Goal: Task Accomplishment & Management: Manage account settings

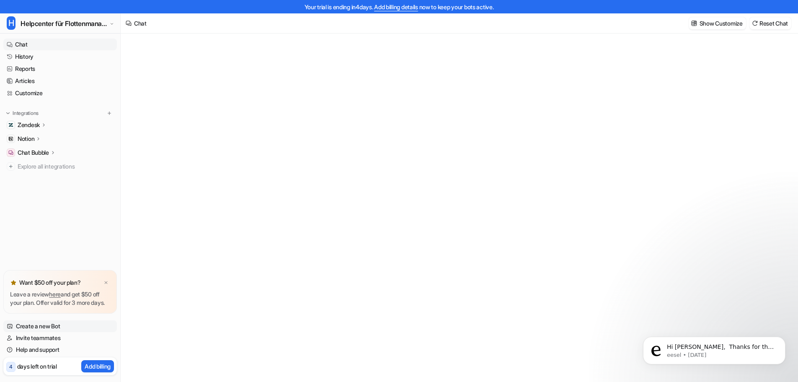
type textarea "**********"
click at [103, 278] on div at bounding box center [106, 282] width 8 height 8
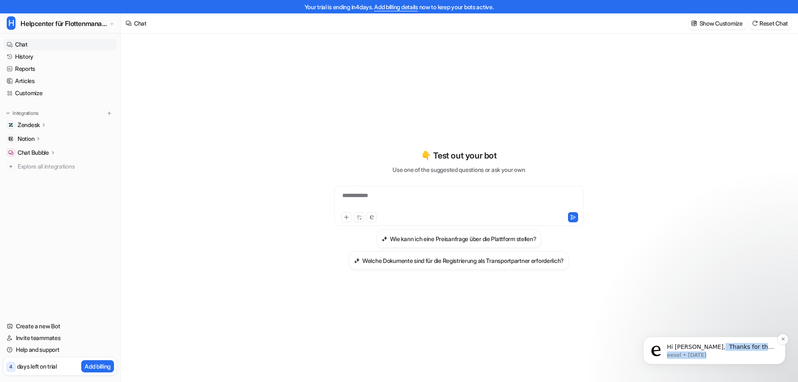
click at [712, 349] on div "Hi [PERSON_NAME], ​ Thanks for the extra information! ​ I’ll keep you updated i…" at bounding box center [721, 351] width 108 height 16
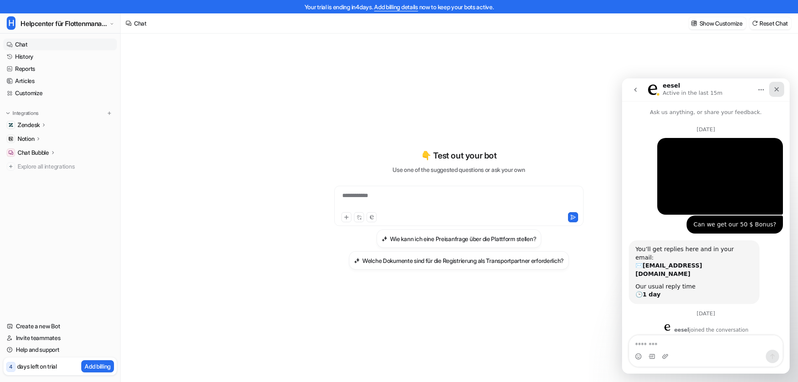
scroll to position [36, 0]
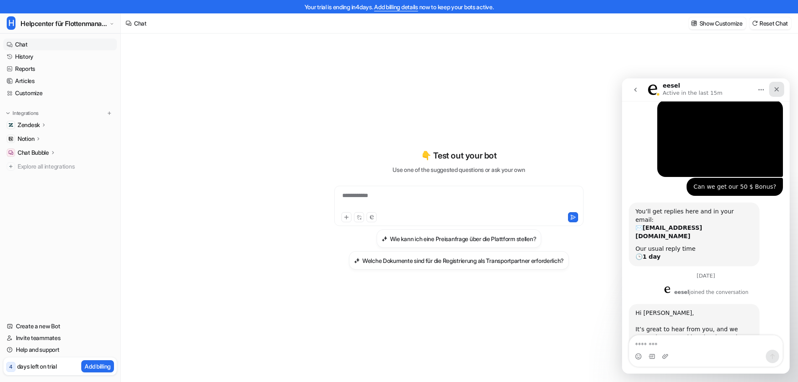
click at [774, 88] on icon "Close" at bounding box center [777, 89] width 7 height 7
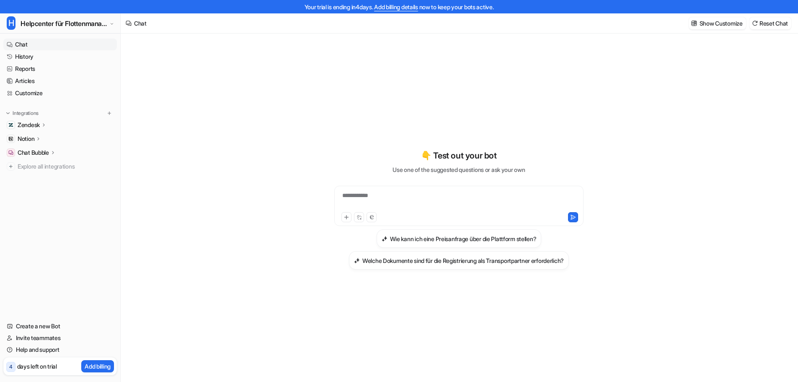
scroll to position [372, 0]
click at [97, 135] on ul "Zendesk Overview Sources AI Agent AI Copilot Notion Overview Links Chat Bubble …" at bounding box center [60, 145] width 114 height 53
click at [37, 57] on link "History" at bounding box center [60, 57] width 114 height 12
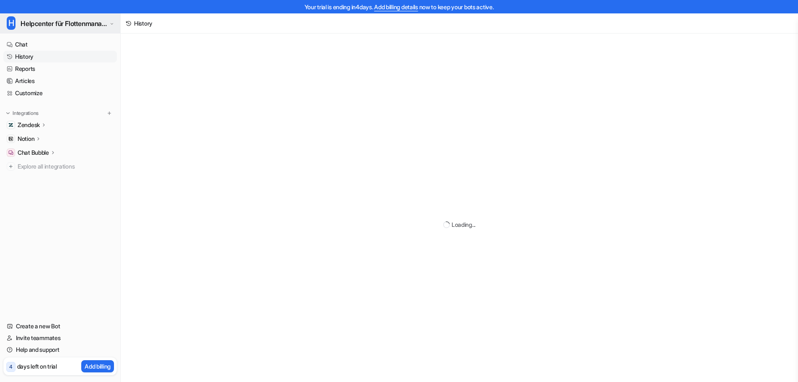
click at [67, 29] on button "H Helpcenter für Flottenmanager (CarrierHub)" at bounding box center [60, 23] width 120 height 20
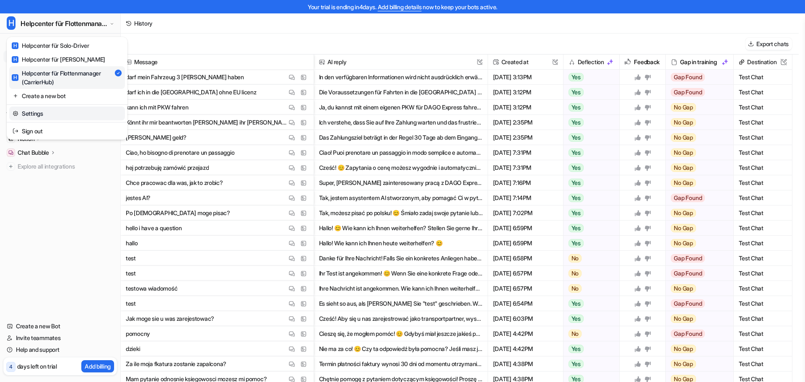
click at [49, 114] on link "Settings" at bounding box center [67, 113] width 116 height 14
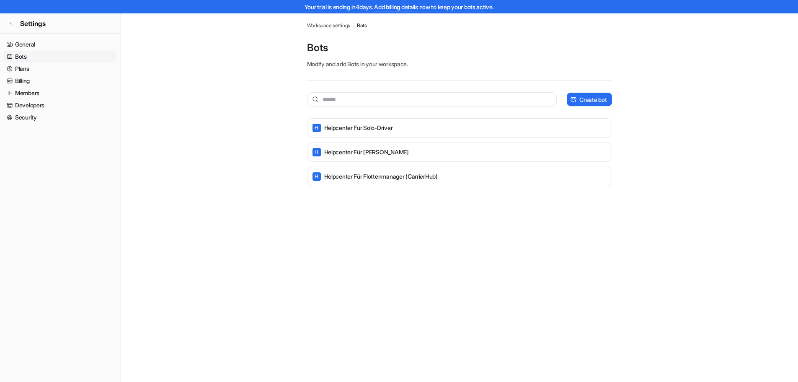
click at [311, 26] on span "Workspace settings" at bounding box center [329, 26] width 44 height 8
click at [327, 24] on span "Workspace settings" at bounding box center [329, 26] width 44 height 8
click at [32, 83] on link "Billing" at bounding box center [60, 81] width 114 height 12
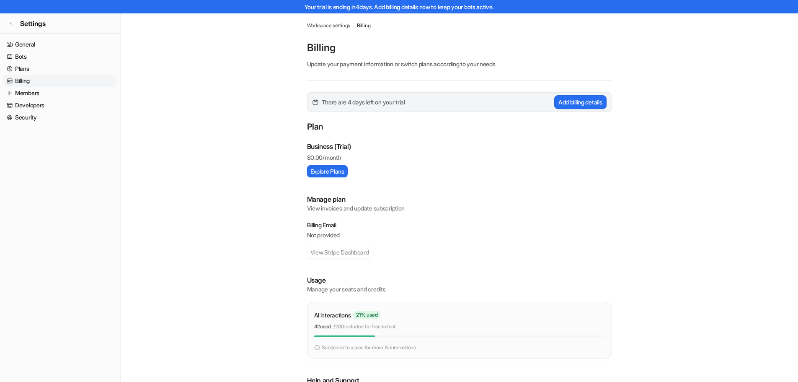
click at [32, 83] on link "Billing" at bounding box center [60, 81] width 114 height 12
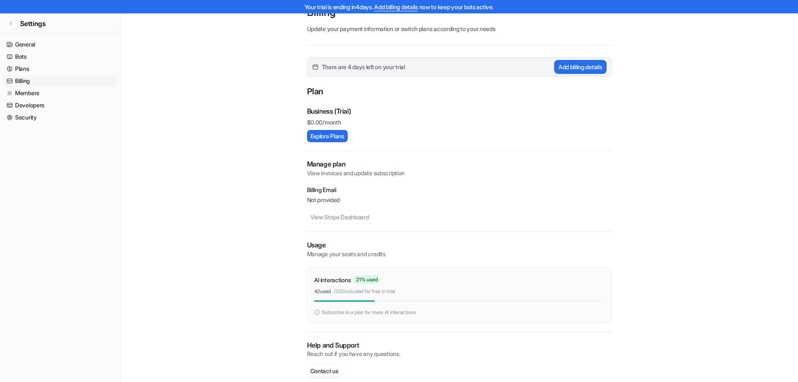
scroll to position [47, 0]
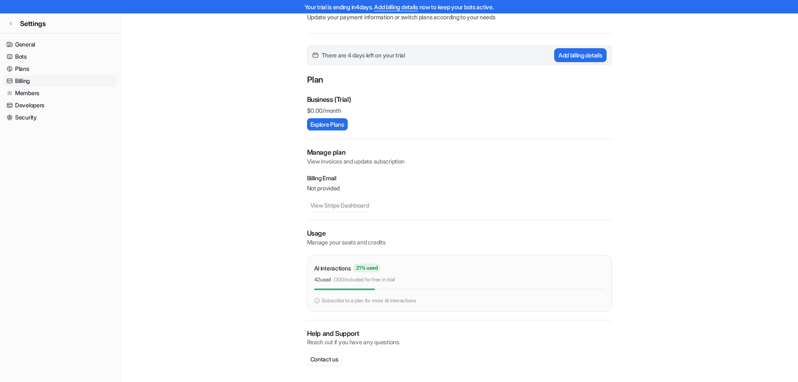
click at [319, 300] on img at bounding box center [317, 301] width 6 height 8
click at [334, 181] on p "Billing Email" at bounding box center [459, 178] width 305 height 8
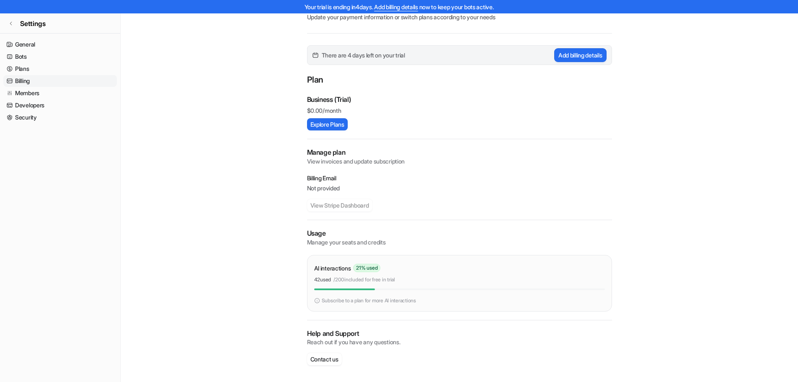
click at [344, 184] on p "Not provided" at bounding box center [459, 188] width 305 height 8
click at [360, 171] on div "Manage plan View invoices and update subscription Billing Email Not provided Vi…" at bounding box center [459, 179] width 305 height 64
click at [368, 160] on p "View invoices and update subscription" at bounding box center [459, 161] width 305 height 8
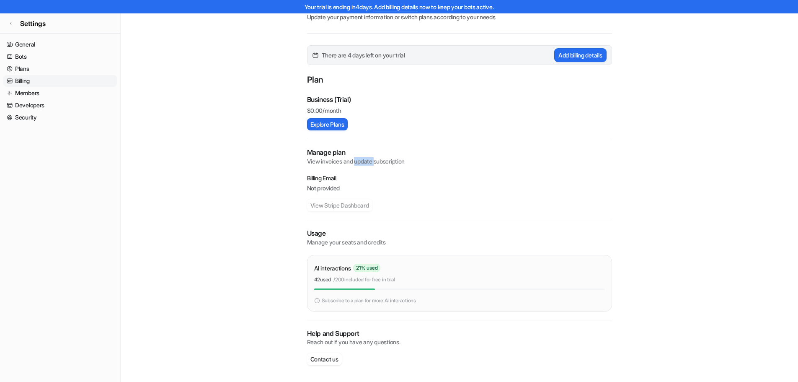
click at [368, 160] on p "View invoices and update subscription" at bounding box center [459, 161] width 305 height 8
click at [329, 104] on p "Business (Trial)" at bounding box center [329, 99] width 44 height 10
click at [41, 72] on link "Plans" at bounding box center [60, 69] width 114 height 12
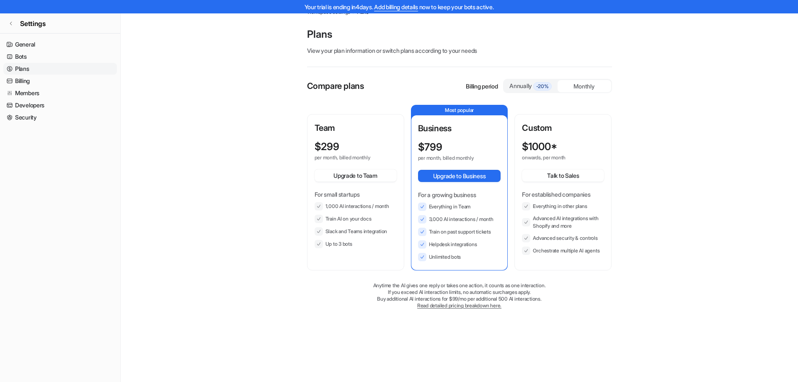
scroll to position [13, 0]
click at [52, 57] on link "Bots" at bounding box center [60, 57] width 114 height 12
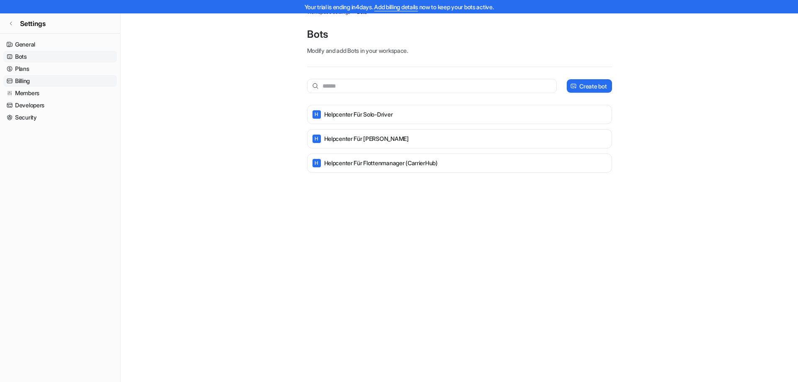
click at [47, 80] on link "Billing" at bounding box center [60, 81] width 114 height 12
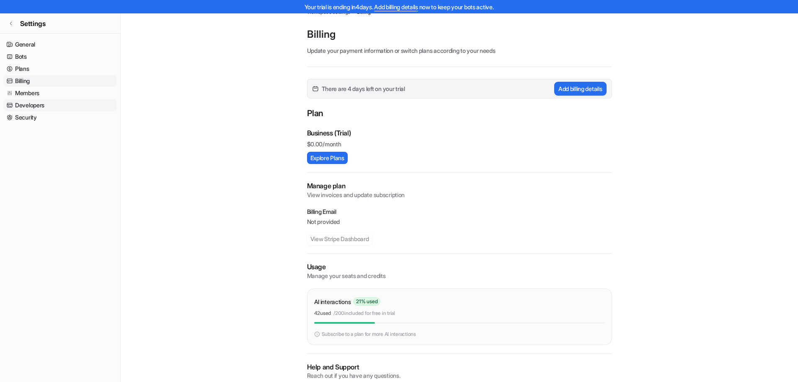
click at [40, 109] on link "Developers" at bounding box center [60, 105] width 114 height 12
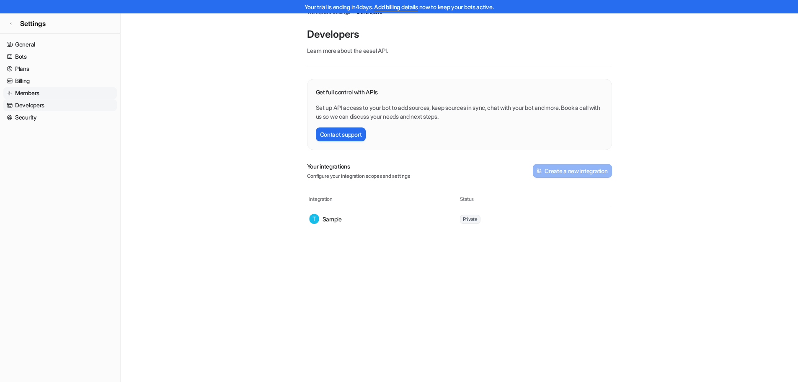
click at [52, 98] on link "Members" at bounding box center [60, 93] width 114 height 12
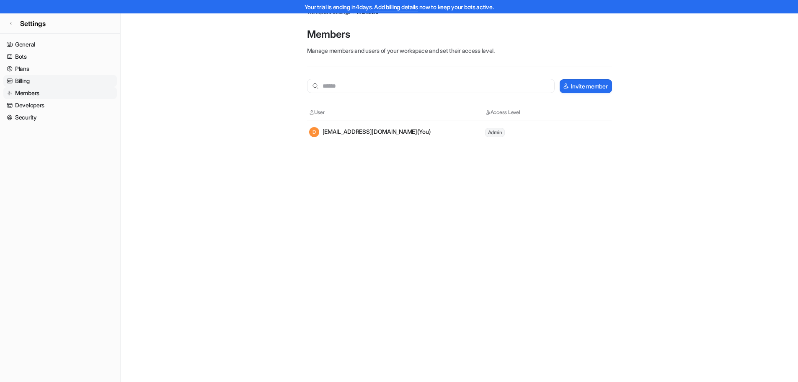
click at [10, 75] on link "Billing" at bounding box center [60, 81] width 114 height 12
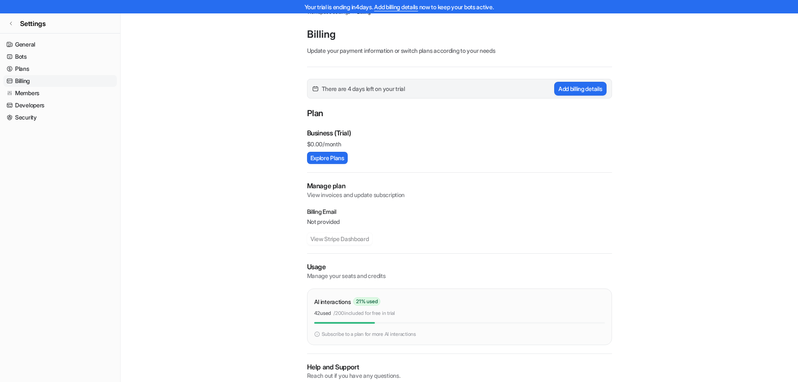
click at [18, 75] on link "Billing" at bounding box center [60, 81] width 114 height 12
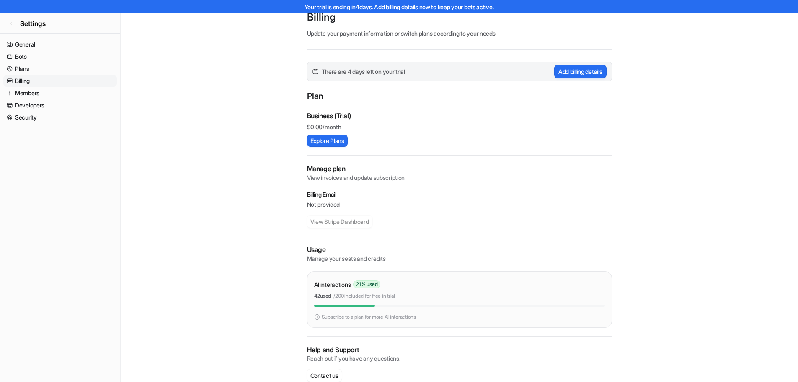
scroll to position [47, 0]
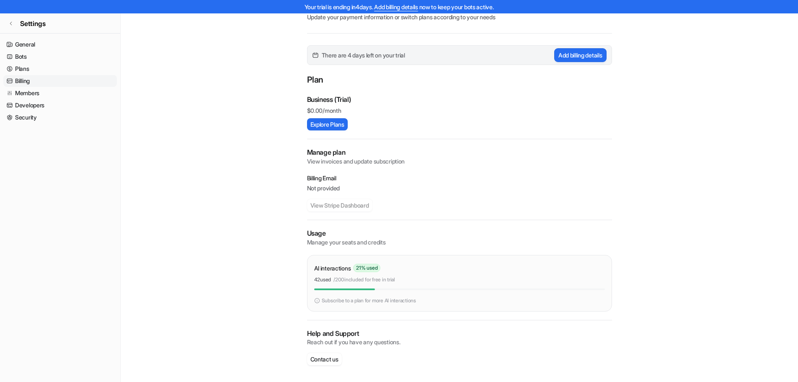
click at [372, 290] on div "AI interactions 21 % used 42 used / 200 included for free in trial Subscribe to…" at bounding box center [459, 283] width 291 height 42
click at [31, 68] on link "Plans" at bounding box center [60, 69] width 114 height 12
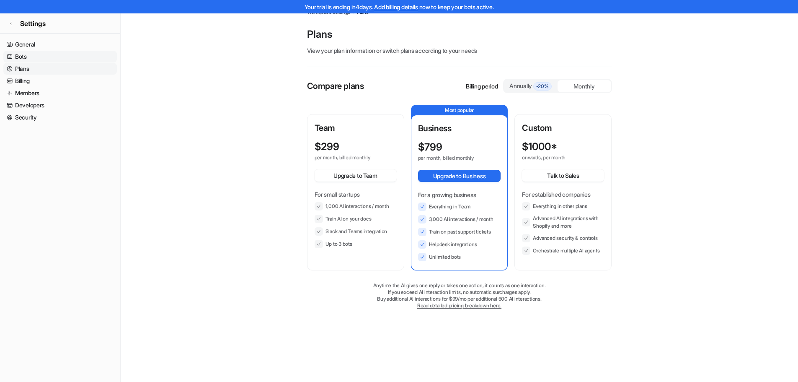
click at [36, 61] on link "Bots" at bounding box center [60, 57] width 114 height 12
click at [40, 59] on link "Bots" at bounding box center [60, 57] width 114 height 12
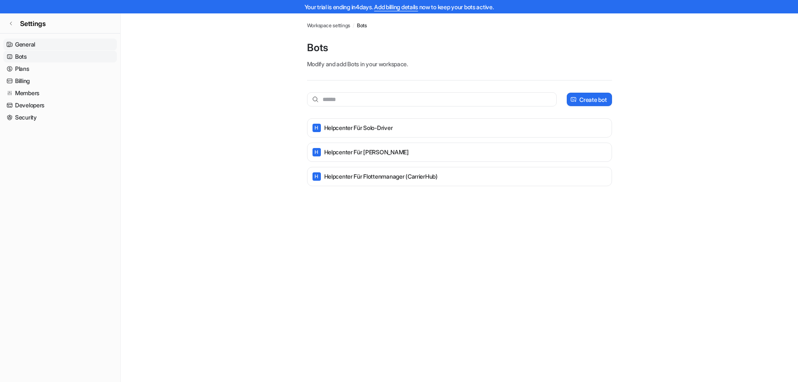
click at [80, 41] on link "General" at bounding box center [60, 45] width 114 height 12
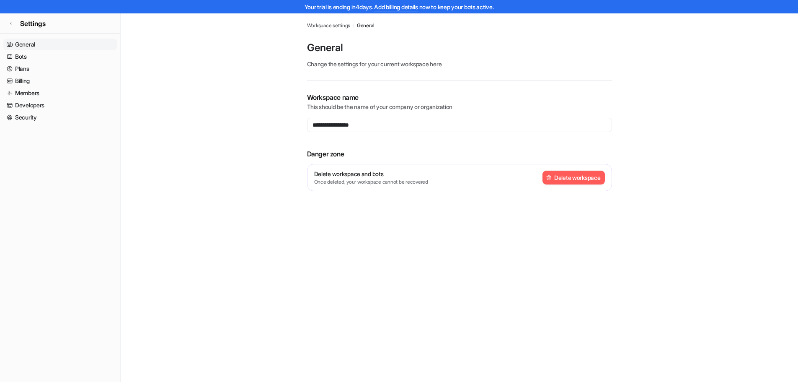
click at [333, 23] on span "Workspace settings" at bounding box center [329, 26] width 44 height 8
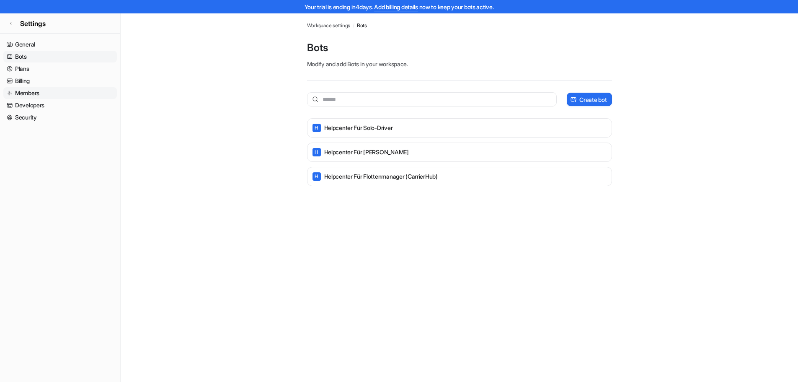
click at [64, 95] on link "Members" at bounding box center [60, 93] width 114 height 12
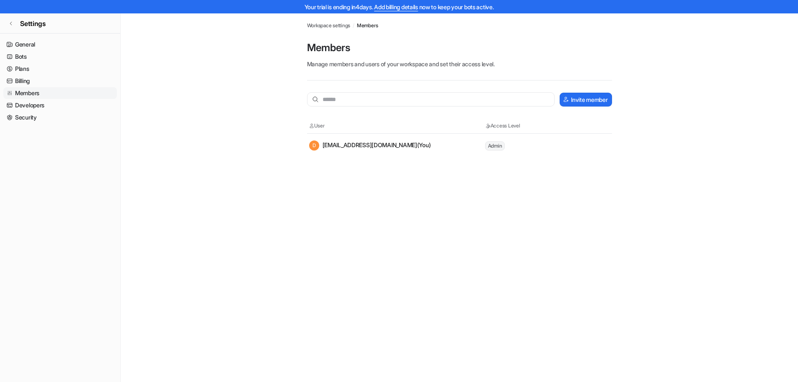
click at [63, 95] on link "Members" at bounding box center [60, 93] width 114 height 12
click at [27, 119] on link "Security" at bounding box center [60, 117] width 114 height 12
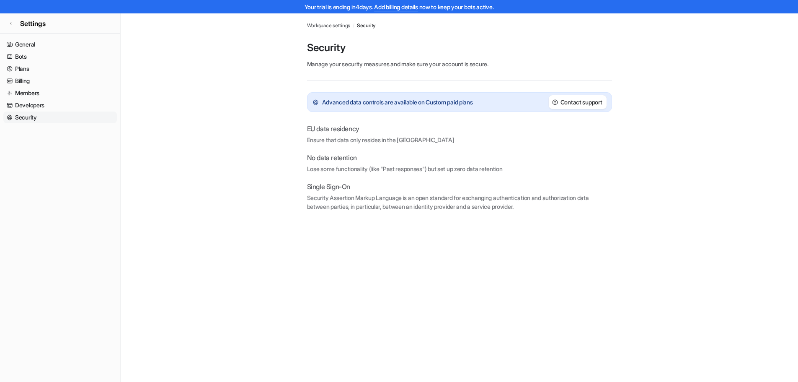
click at [25, 62] on ul "General Bots Plans Billing Members Developers Security" at bounding box center [60, 81] width 114 height 85
click at [18, 69] on link "Plans" at bounding box center [60, 69] width 114 height 12
click at [31, 60] on link "Bots" at bounding box center [60, 57] width 114 height 12
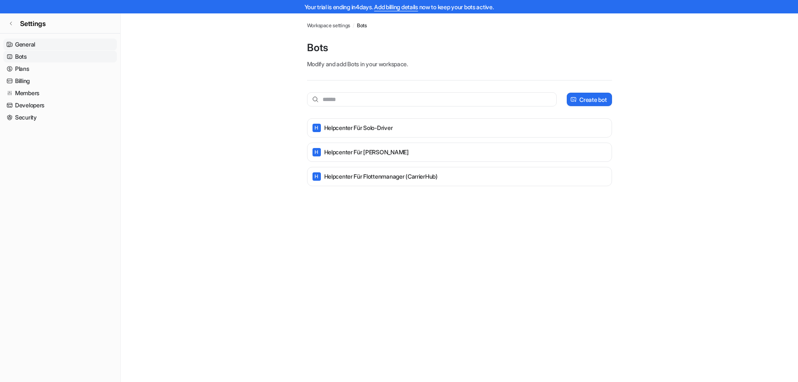
click at [49, 44] on link "General" at bounding box center [60, 45] width 114 height 12
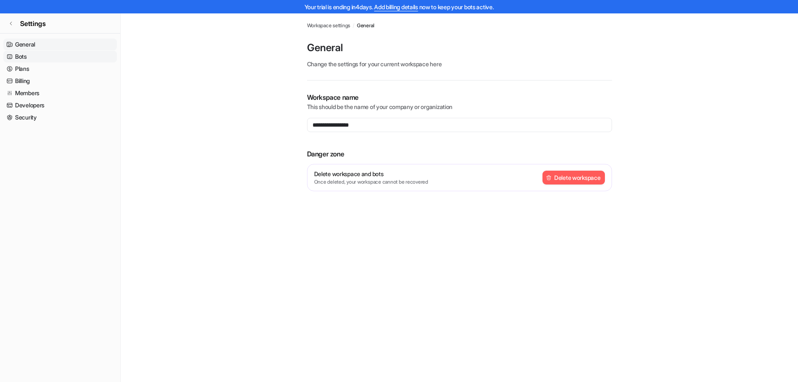
click at [47, 57] on link "Bots" at bounding box center [60, 57] width 114 height 12
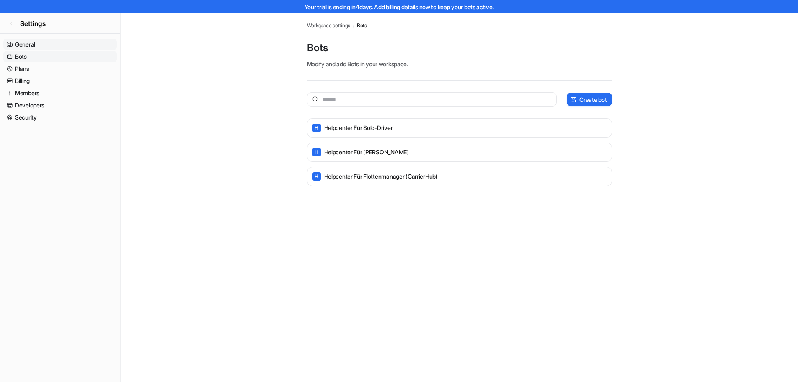
click at [58, 47] on link "General" at bounding box center [60, 45] width 114 height 12
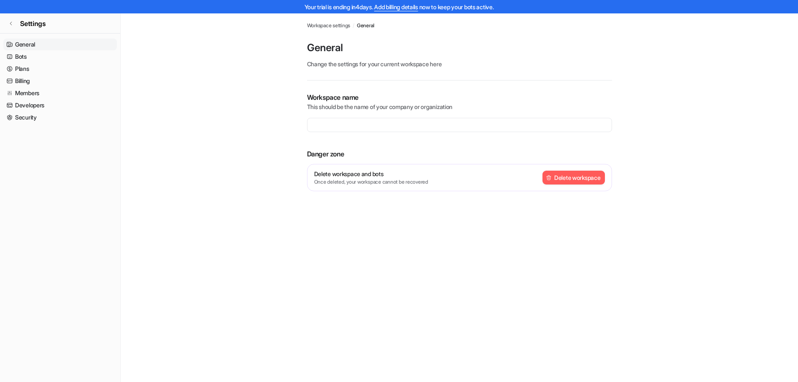
type input "**********"
